Goal: Information Seeking & Learning: Learn about a topic

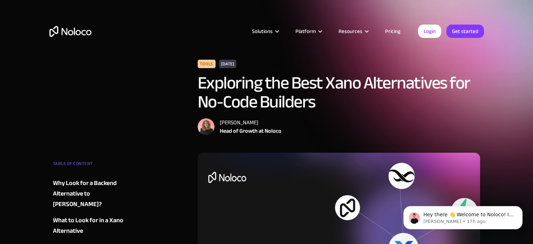
click at [392, 30] on link "Pricing" at bounding box center [392, 31] width 33 height 9
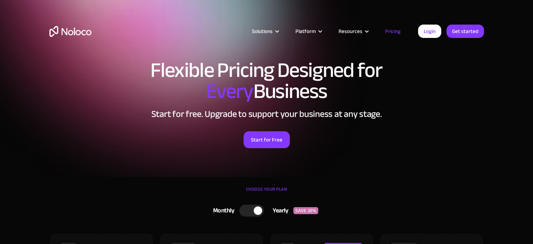
click at [396, 32] on link "Pricing" at bounding box center [392, 31] width 33 height 9
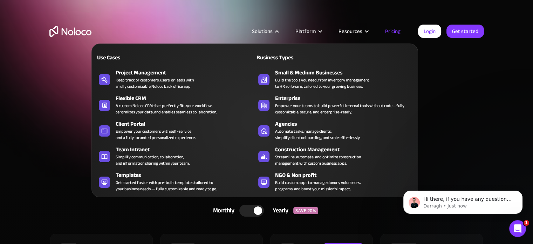
click at [269, 29] on div "Solutions" at bounding box center [262, 31] width 21 height 9
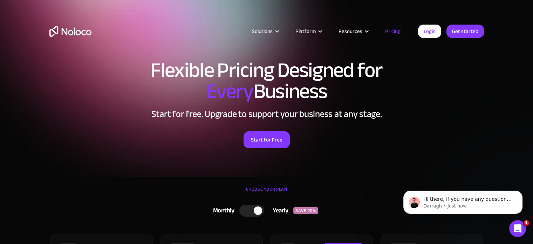
click at [268, 27] on div "Solutions" at bounding box center [262, 31] width 21 height 9
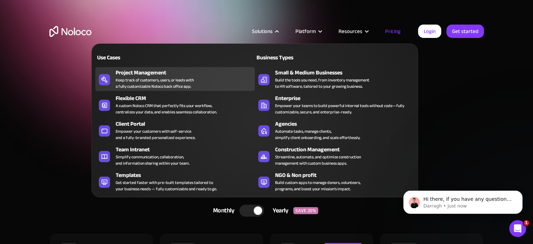
click at [179, 80] on div "Keep track of customers, users, or leads with a fully customizable Noloco back …" at bounding box center [155, 83] width 78 height 13
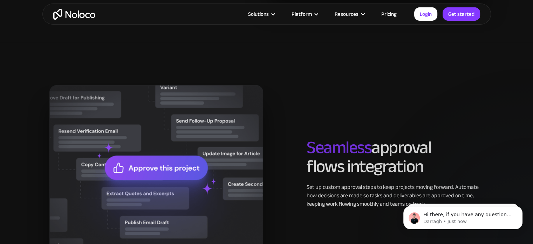
scroll to position [765, 0]
